Goal: Use online tool/utility: Utilize a website feature to perform a specific function

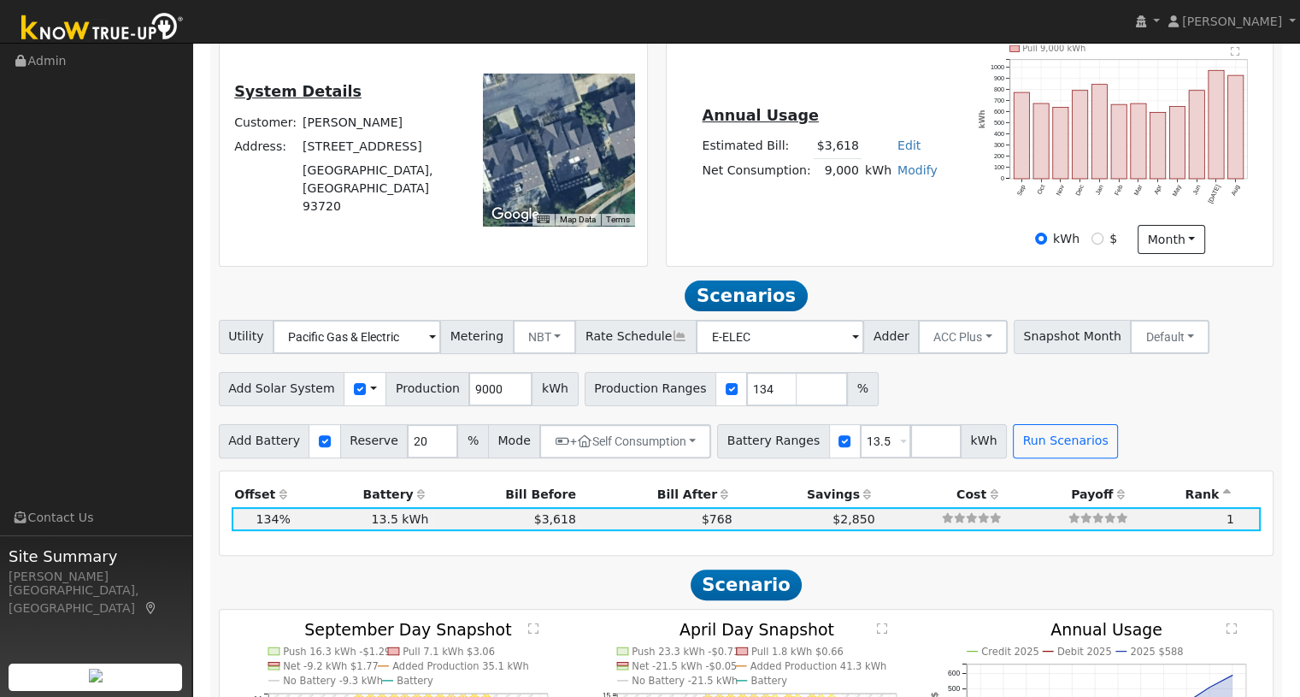
scroll to position [387, 0]
drag, startPoint x: 485, startPoint y: 389, endPoint x: 443, endPoint y: 389, distance: 41.9
click at [443, 389] on div "Add Solar System Use CSV Data Production 9000 kWh" at bounding box center [399, 389] width 360 height 34
type input "8847"
drag, startPoint x: 738, startPoint y: 389, endPoint x: 709, endPoint y: 395, distance: 30.5
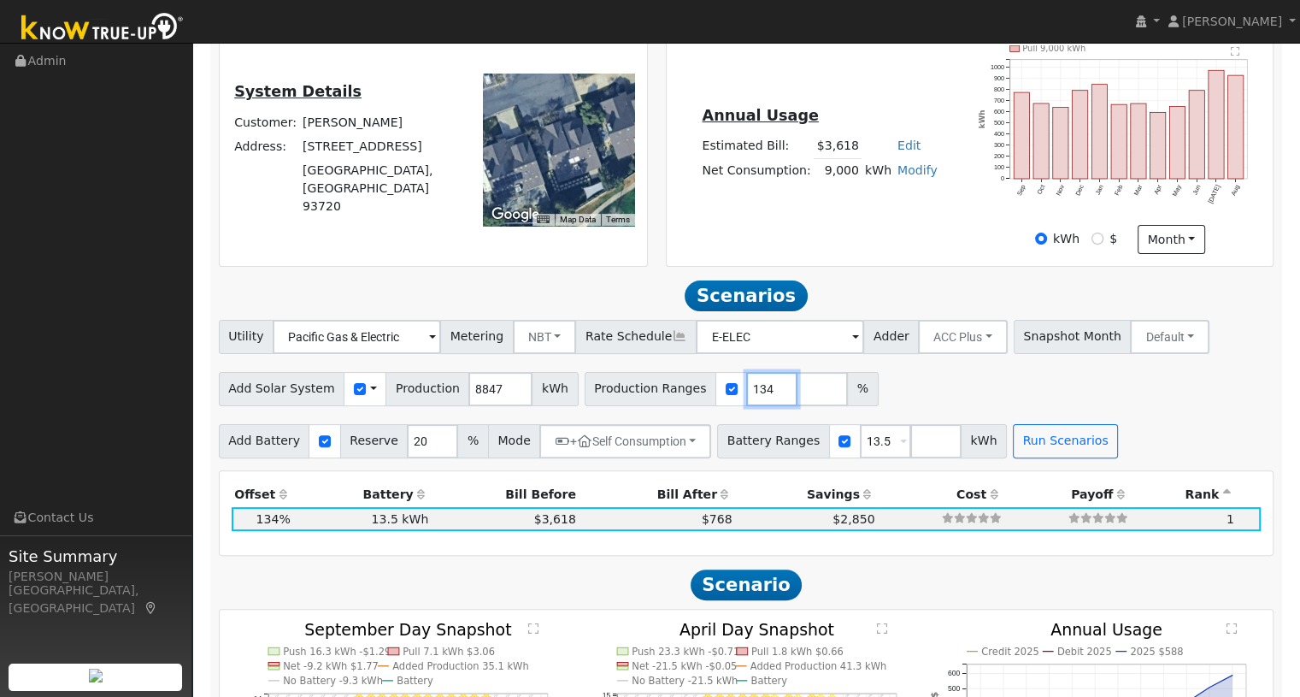
click at [709, 395] on div "Production Ranges 134 %" at bounding box center [732, 389] width 294 height 34
type input "100"
click at [834, 294] on h2 "Scenarios Scenario" at bounding box center [747, 295] width 1056 height 32
click at [1021, 439] on button "Run Scenarios" at bounding box center [1065, 441] width 105 height 34
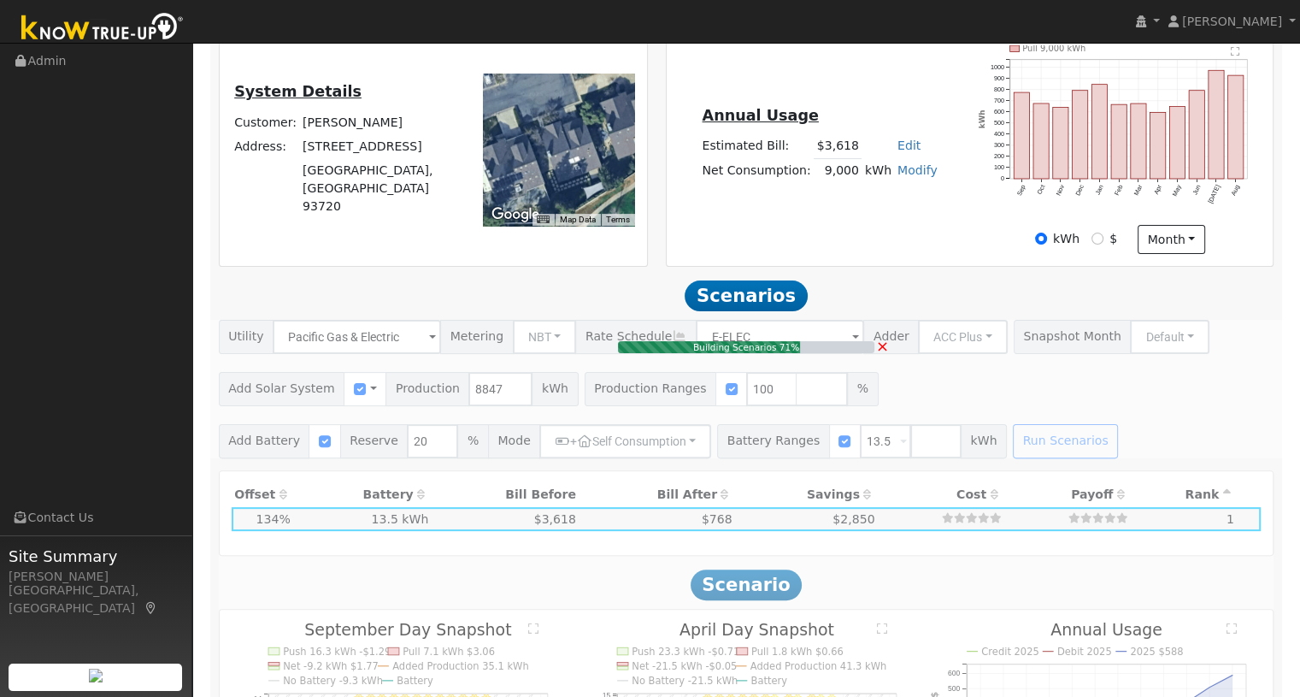
type input "$20,643"
type input "$21,200"
type input "$12,553"
type input "5.9"
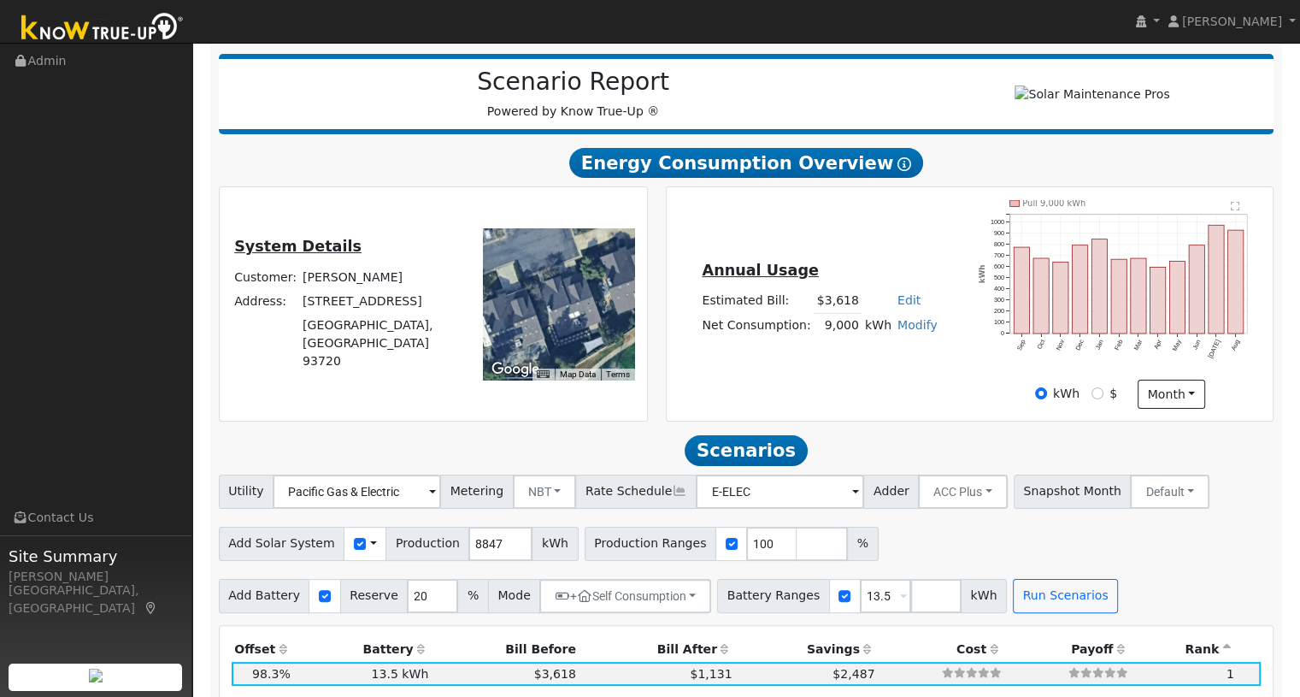
scroll to position [51, 0]
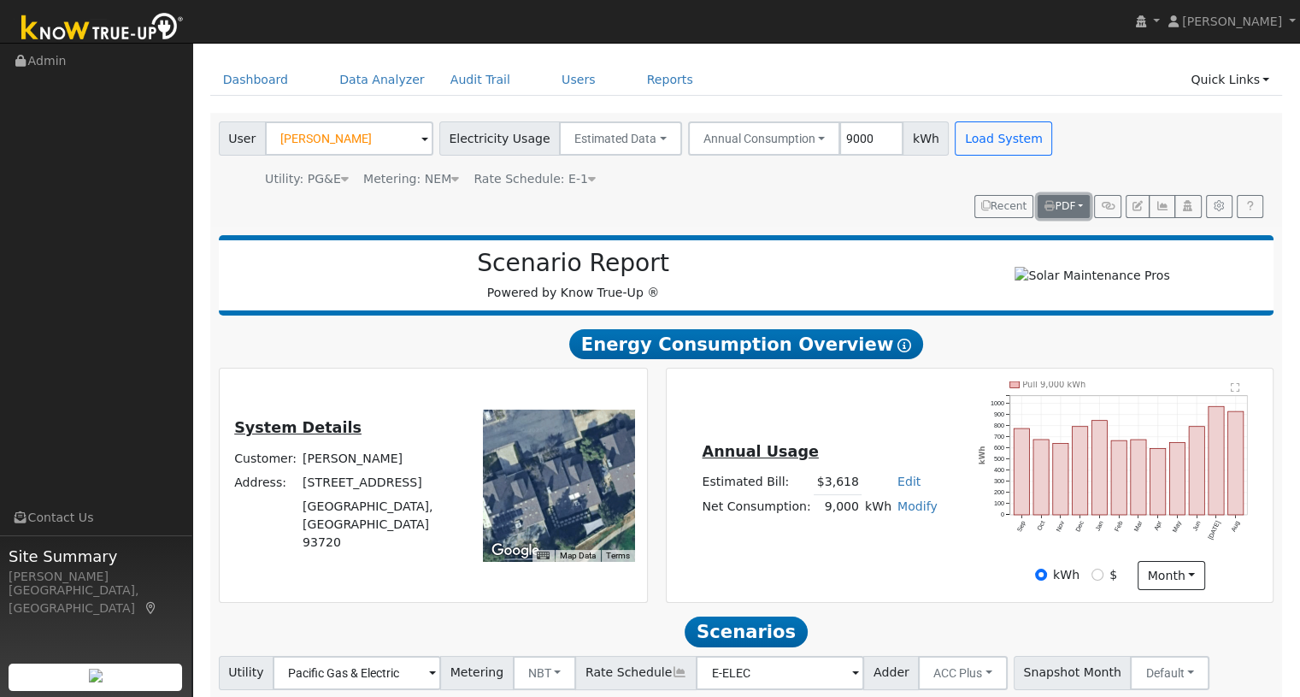
click at [1065, 211] on span "PDF" at bounding box center [1059, 206] width 31 height 12
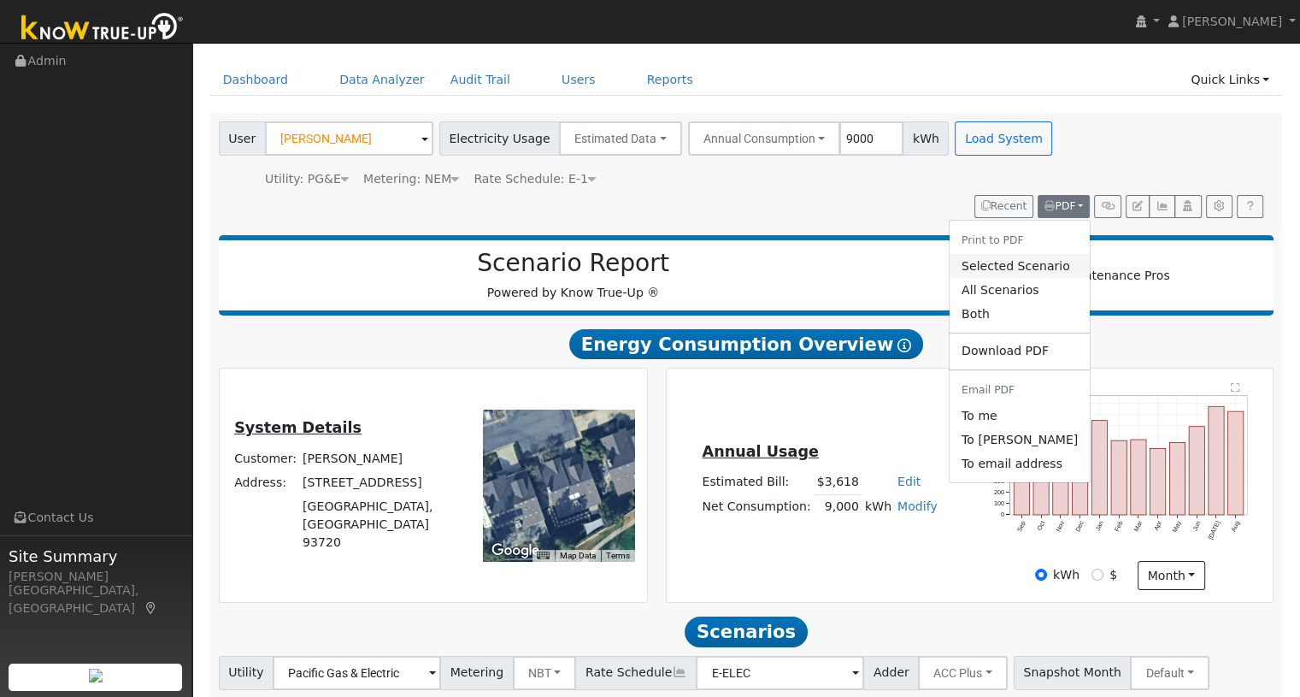
click at [1009, 268] on link "Selected Scenario" at bounding box center [1020, 266] width 140 height 24
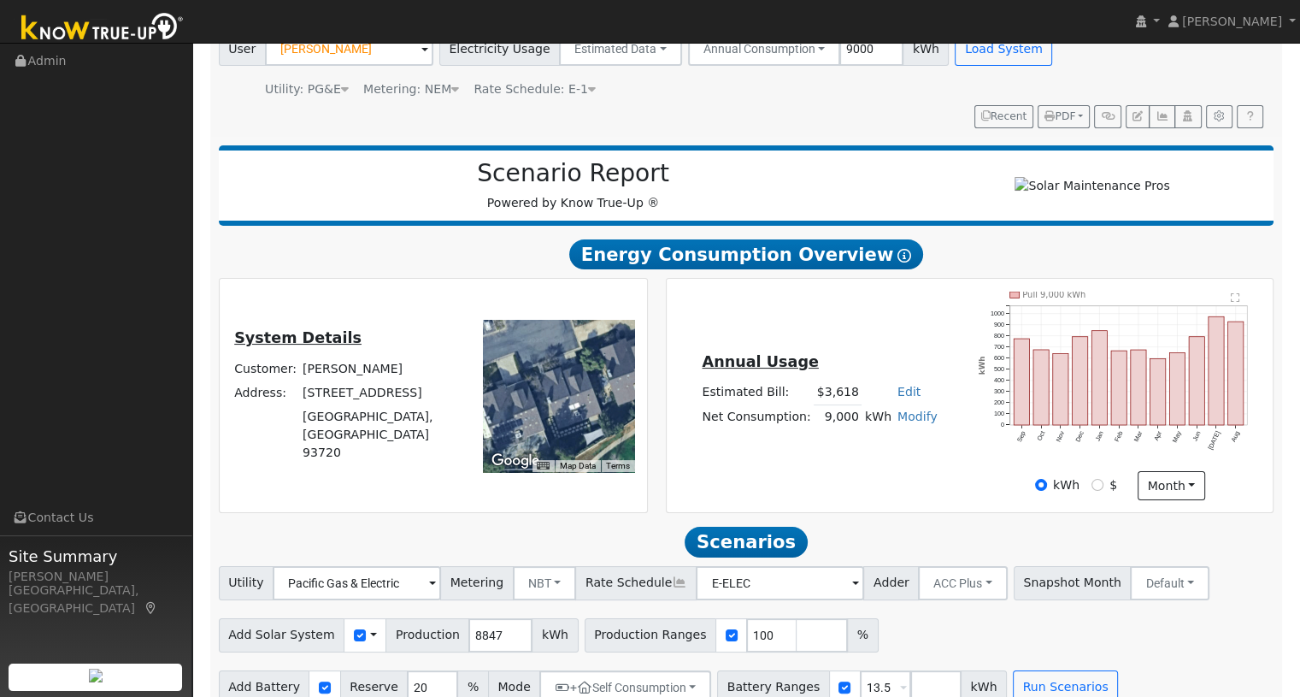
scroll to position [0, 0]
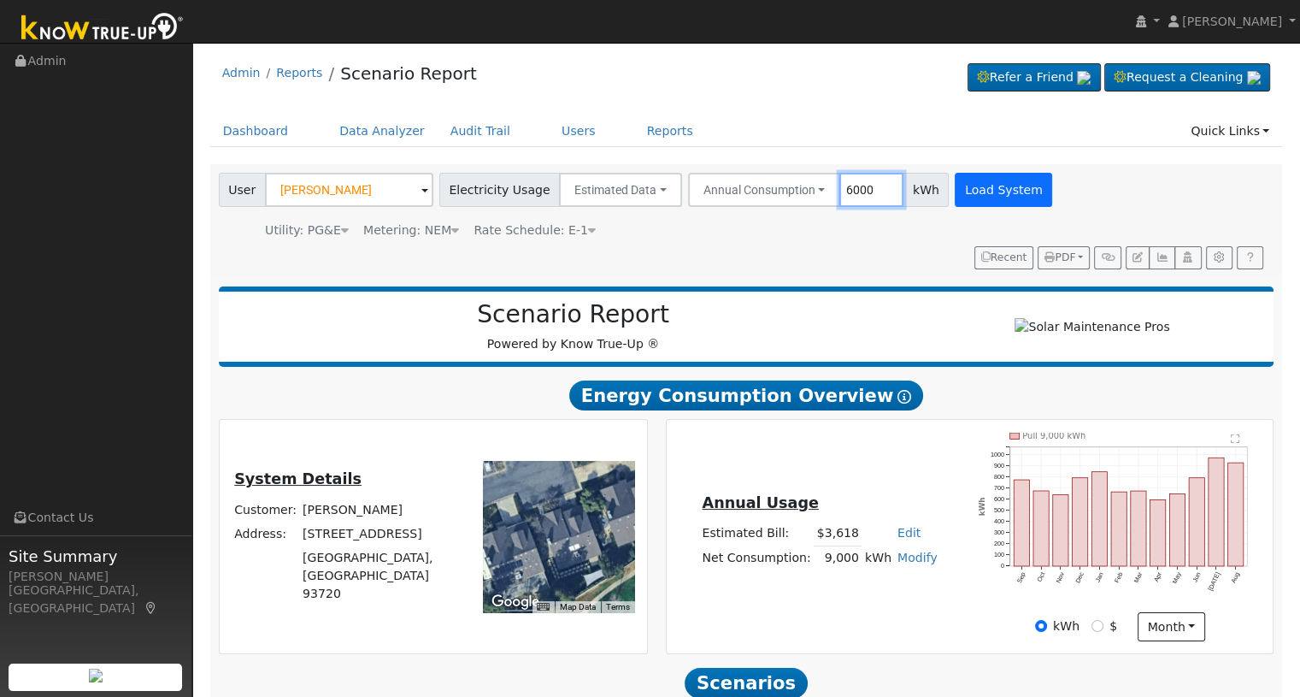
type input "6000"
click at [998, 185] on button "Load System" at bounding box center [1003, 190] width 97 height 34
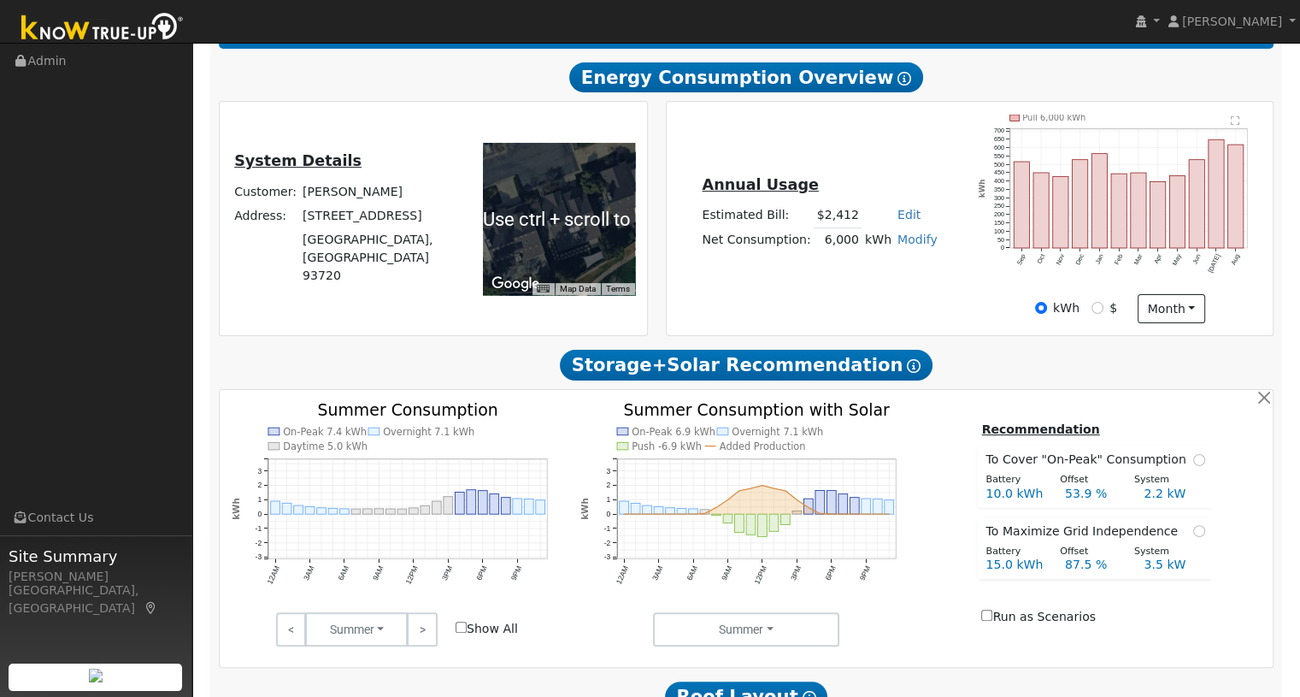
scroll to position [342, 0]
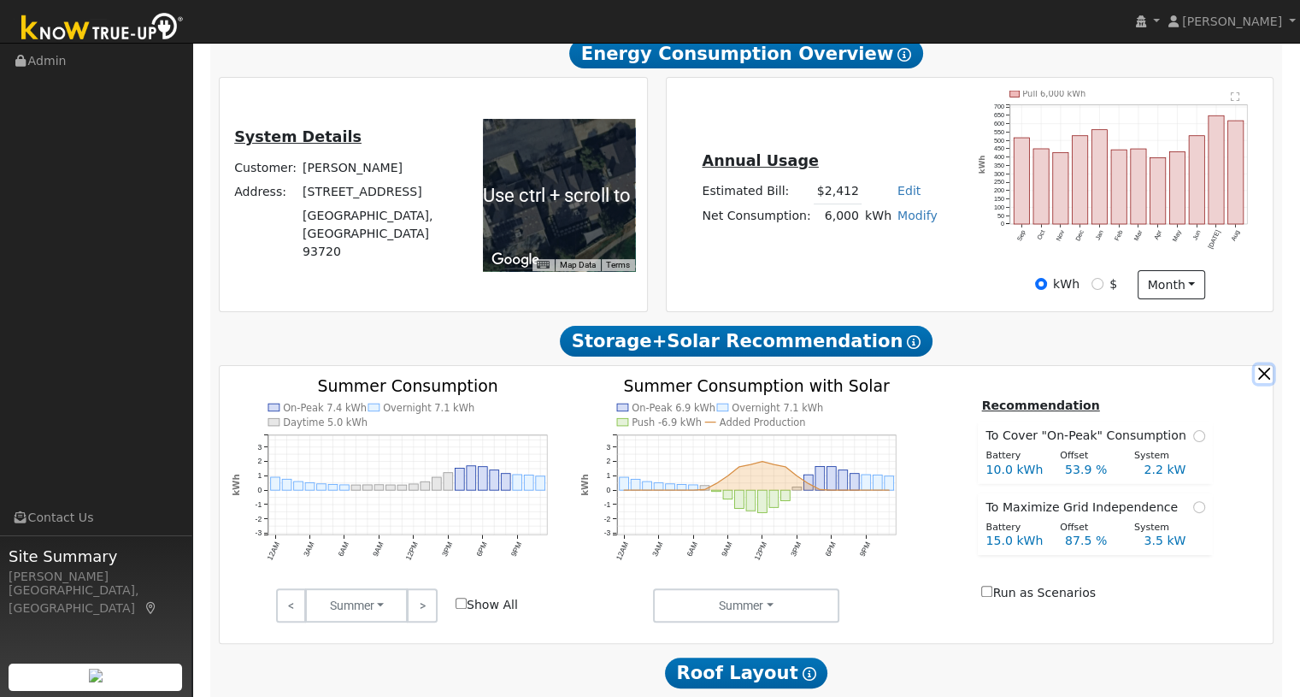
click at [1268, 378] on button "button" at bounding box center [1264, 374] width 18 height 18
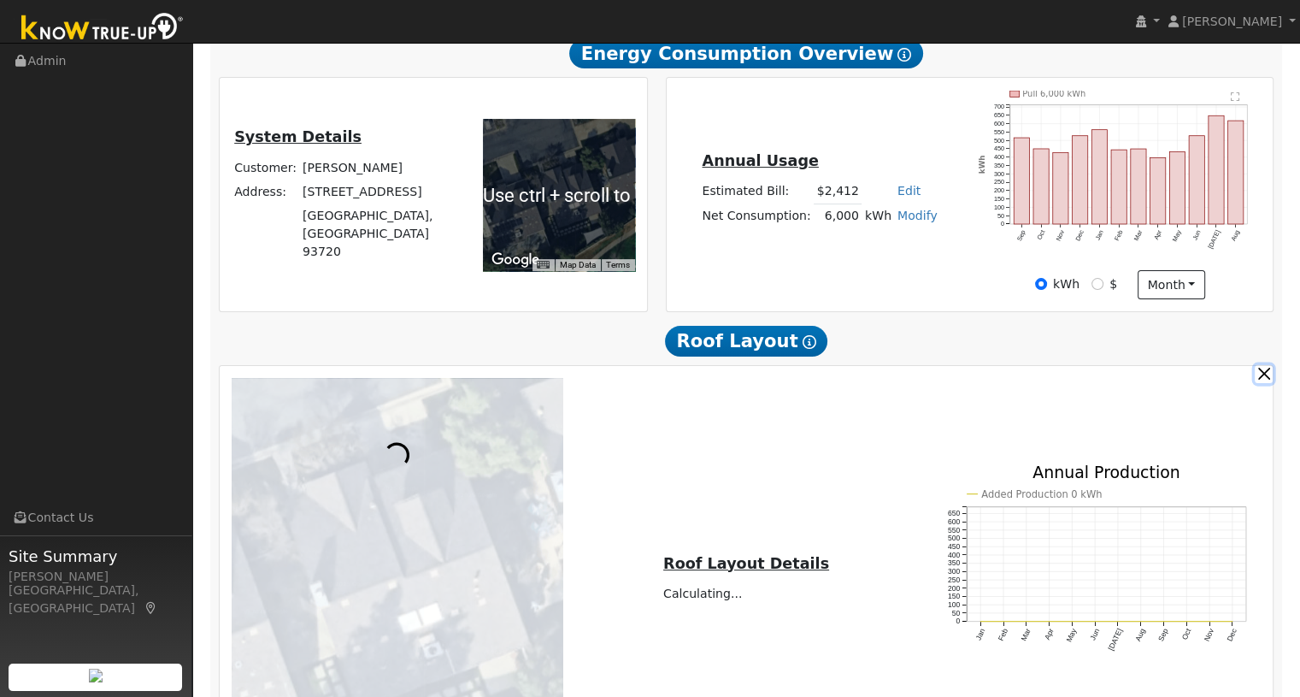
click at [1268, 378] on button "button" at bounding box center [1264, 374] width 18 height 18
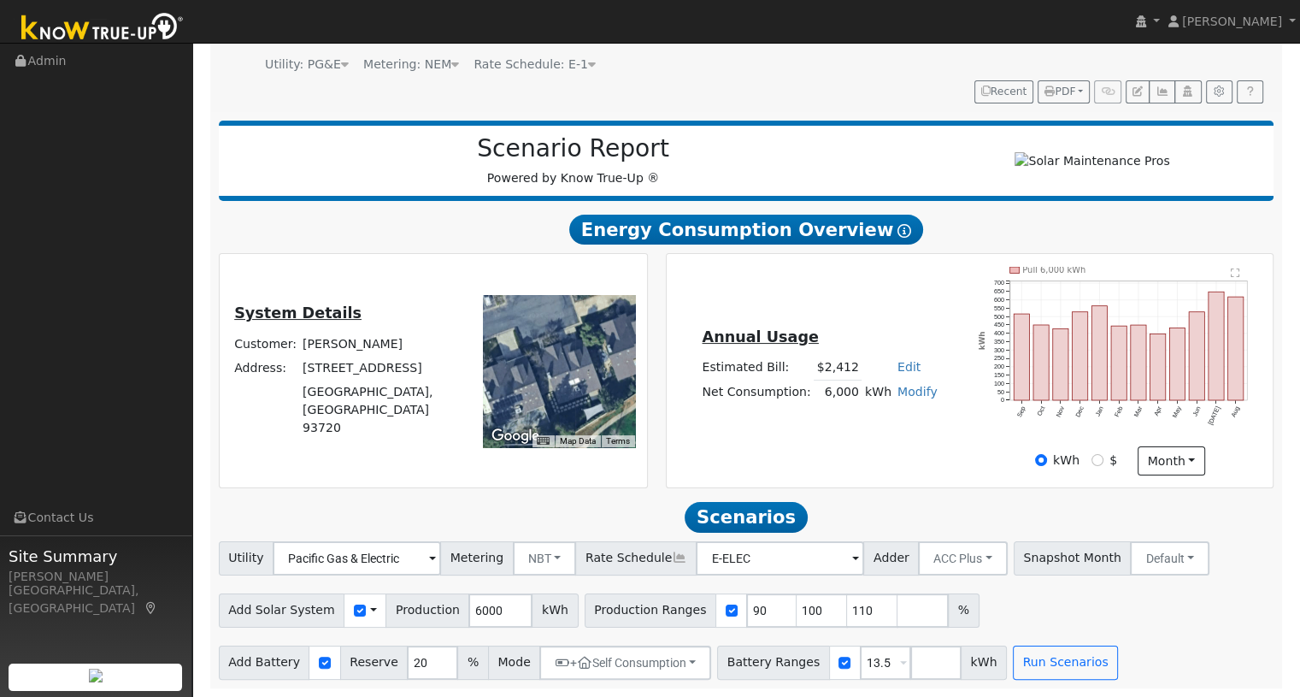
scroll to position [172, 0]
drag, startPoint x: 492, startPoint y: 610, endPoint x: 479, endPoint y: 610, distance: 13.7
click at [479, 610] on input "5985" at bounding box center [500, 610] width 64 height 34
drag, startPoint x: 485, startPoint y: 610, endPoint x: 447, endPoint y: 615, distance: 38.8
click at [447, 615] on div "Add Solar System Use CSV Data Production 5985 kWh" at bounding box center [399, 610] width 360 height 34
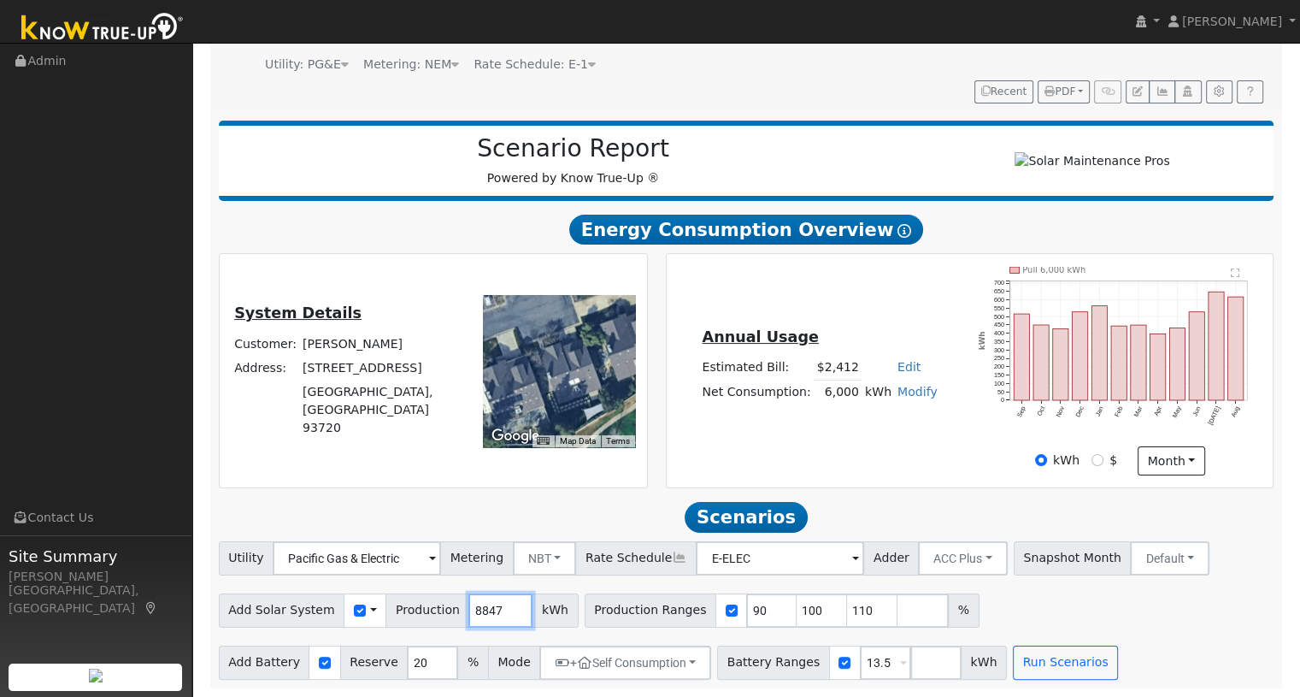
type input "8847"
drag, startPoint x: 733, startPoint y: 612, endPoint x: 708, endPoint y: 616, distance: 26.0
click at [708, 616] on div "Production Ranges 90 100 110 %" at bounding box center [782, 610] width 395 height 34
type input "100"
type input "110"
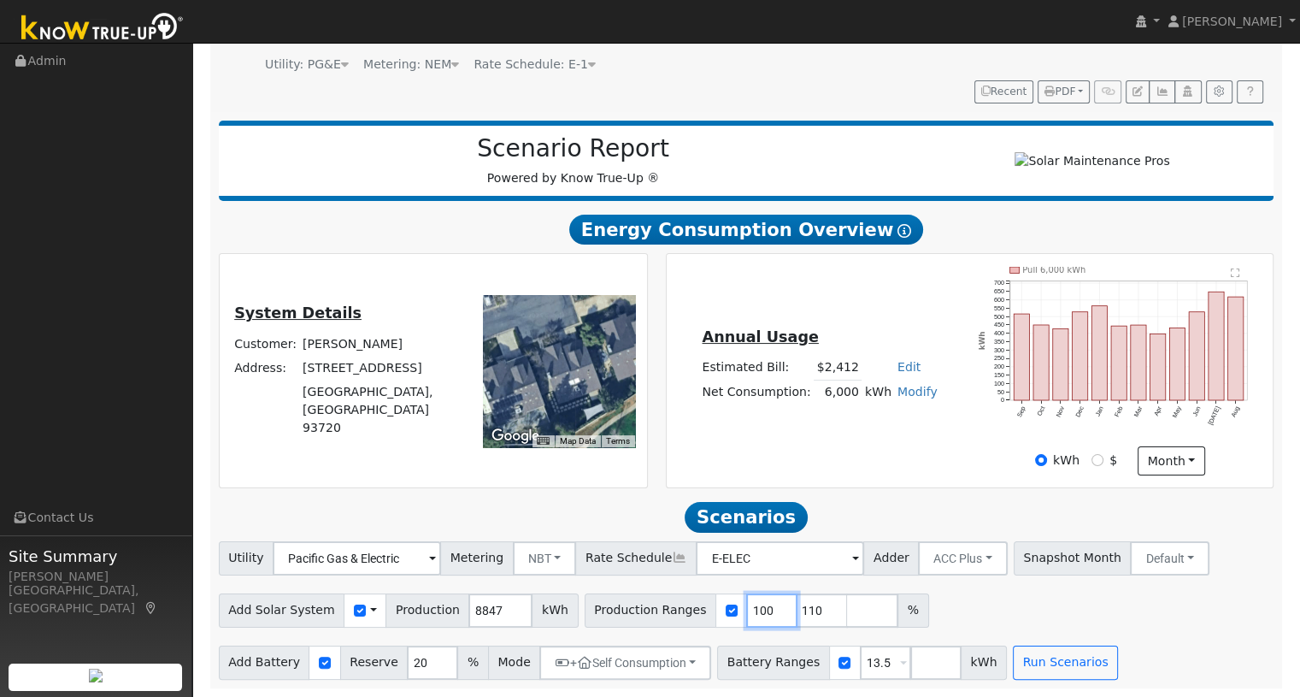
type input "100"
click at [890, 611] on div "Add Solar System Use CSV Data Production 8847 kWh Production Ranges 100 %" at bounding box center [746, 607] width 1062 height 40
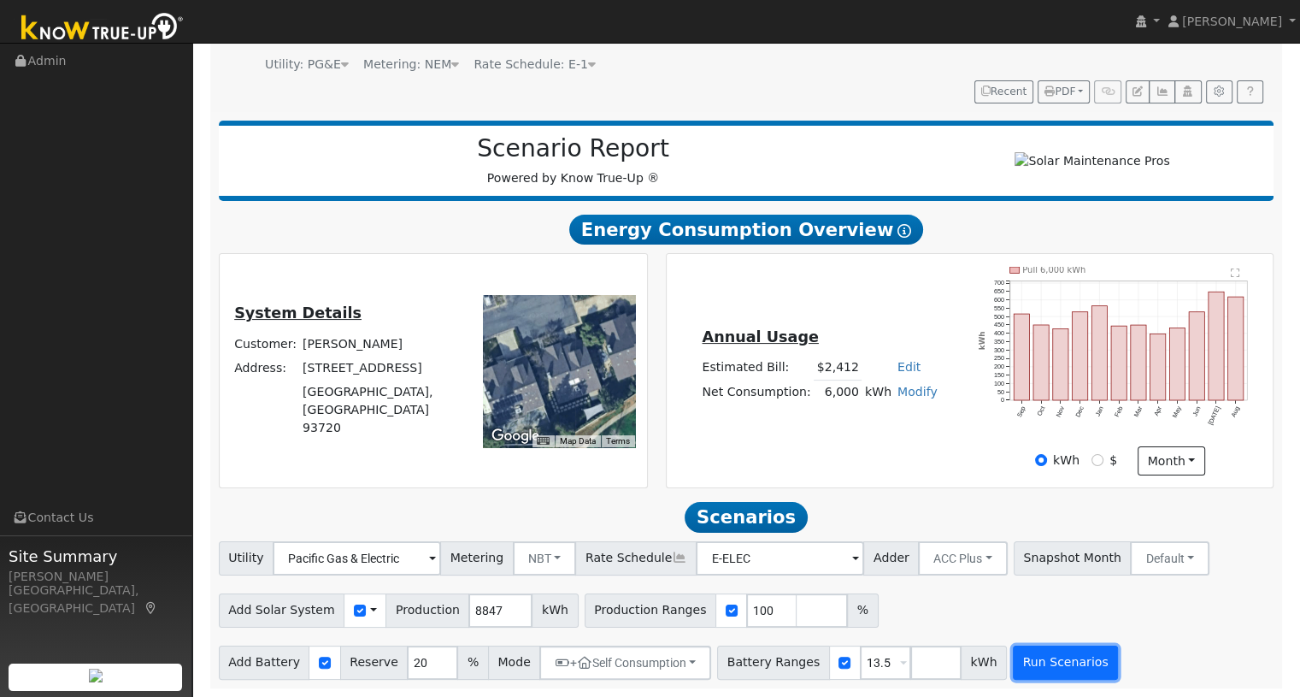
click at [1013, 657] on button "Run Scenarios" at bounding box center [1065, 662] width 105 height 34
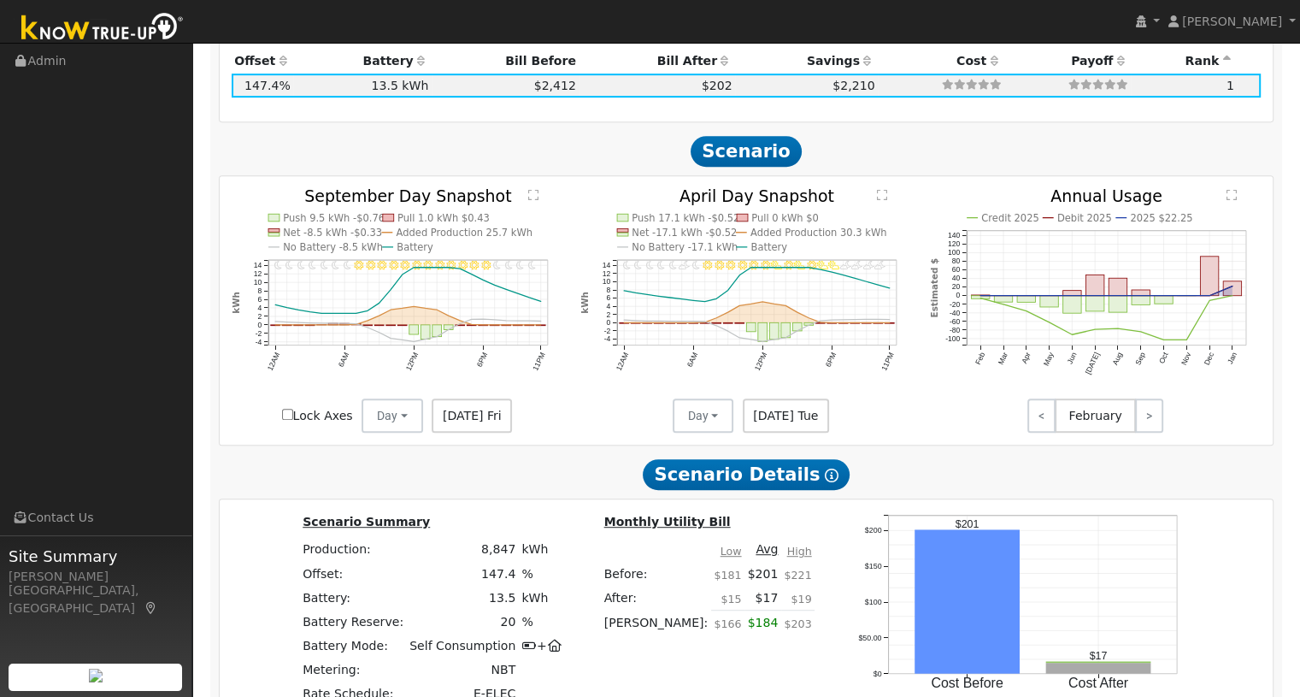
scroll to position [1304, 0]
